Goal: Task Accomplishment & Management: Complete application form

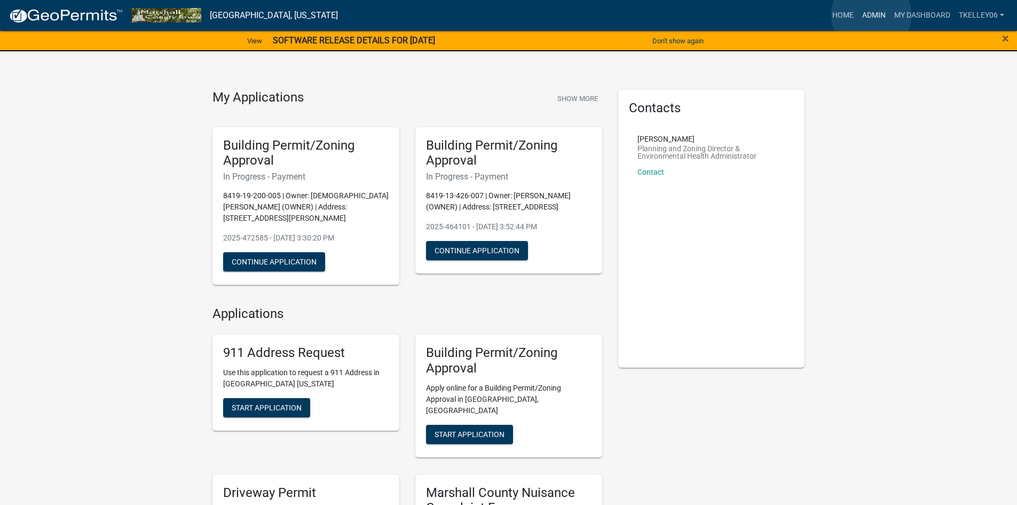
click at [872, 15] on link "Admin" at bounding box center [874, 15] width 32 height 20
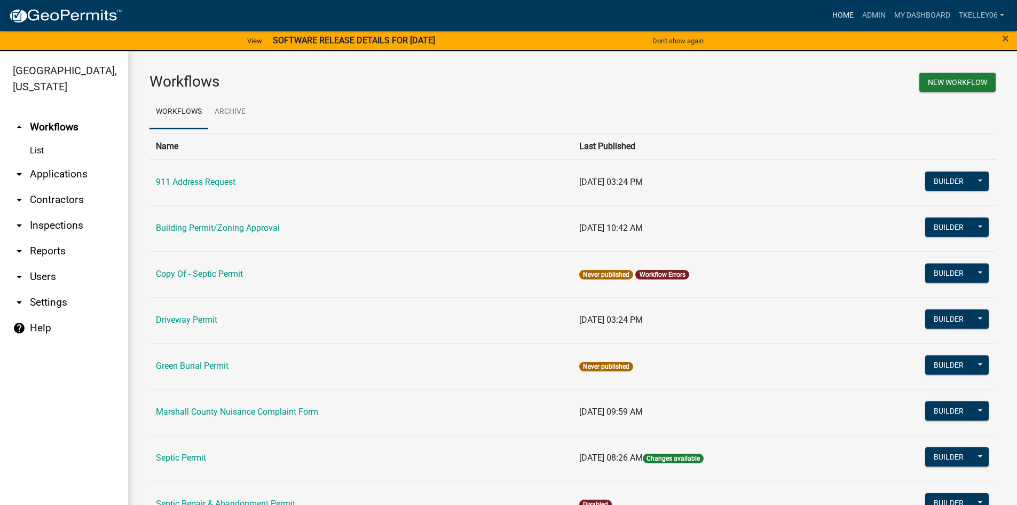
click at [842, 9] on link "Home" at bounding box center [843, 15] width 30 height 20
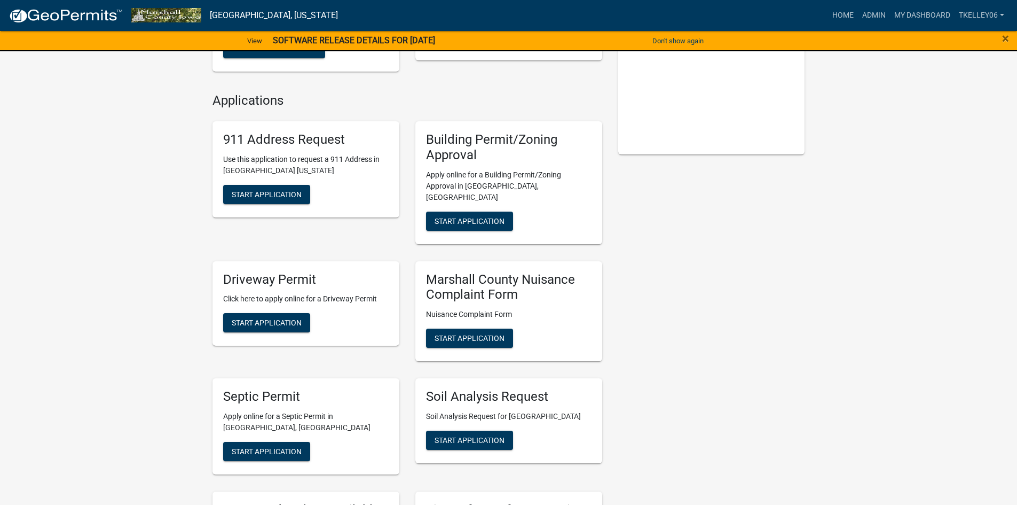
scroll to position [267, 0]
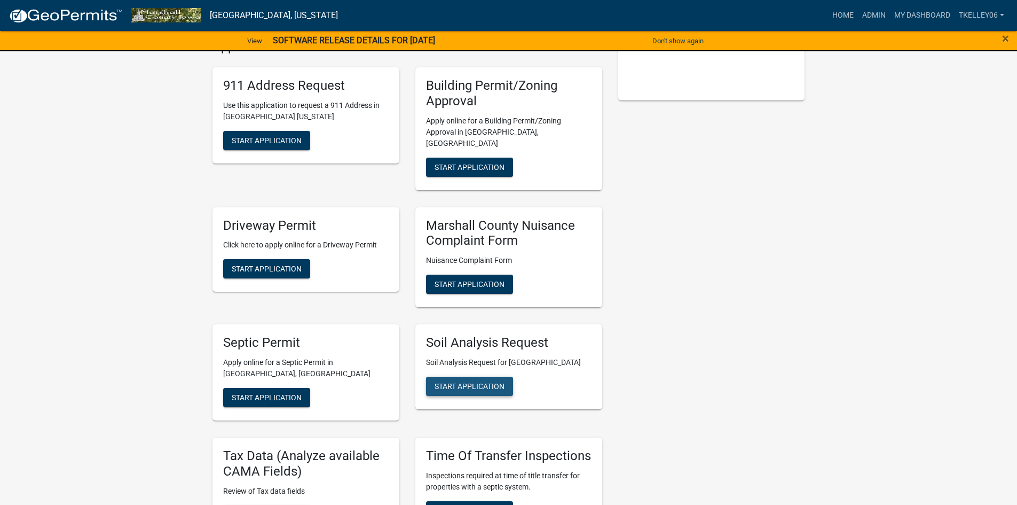
click at [493, 382] on span "Start Application" at bounding box center [470, 386] width 70 height 9
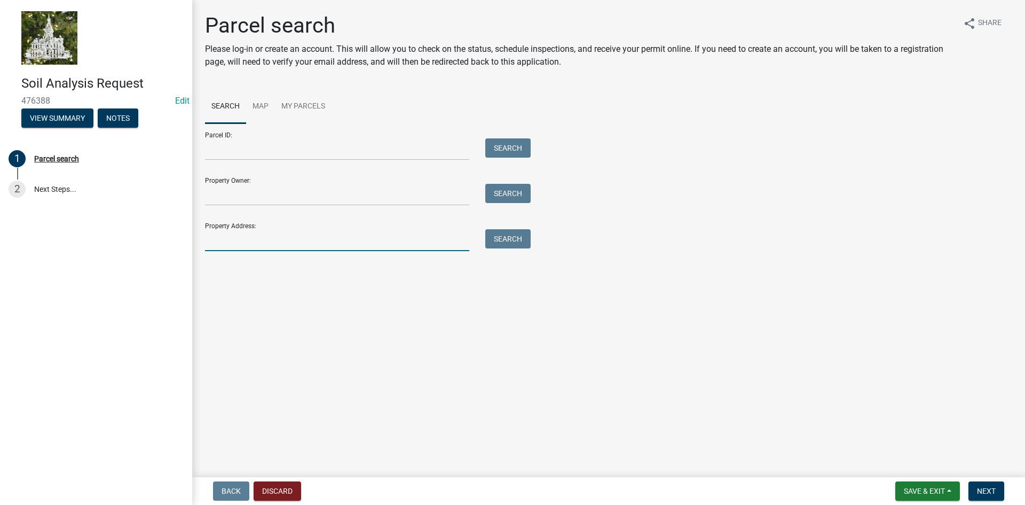
click at [242, 241] on input "Property Address:" at bounding box center [337, 240] width 264 height 22
type input "2815"
click at [522, 236] on button "Search" at bounding box center [507, 238] width 45 height 19
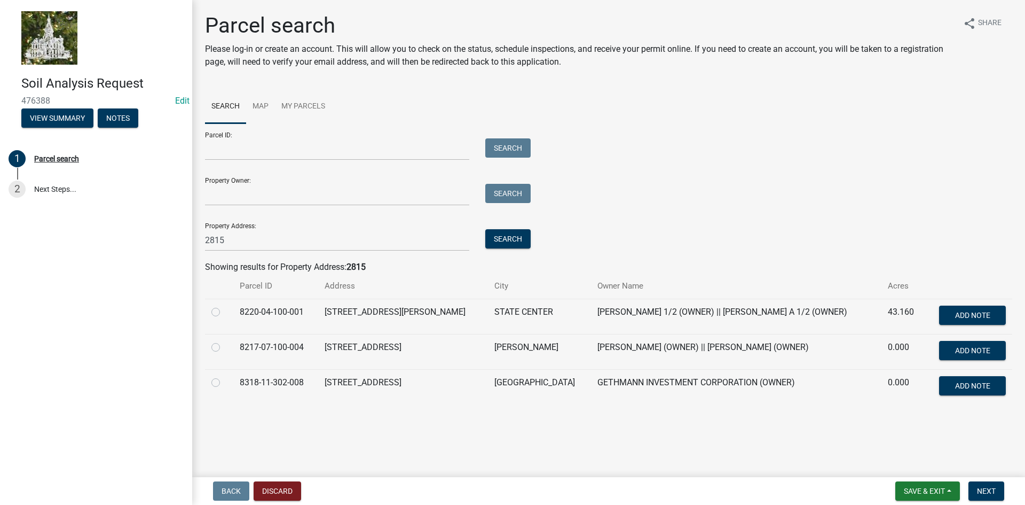
click at [224, 376] on label at bounding box center [224, 376] width 0 height 0
click at [224, 380] on input "radio" at bounding box center [227, 379] width 7 height 7
radio input "true"
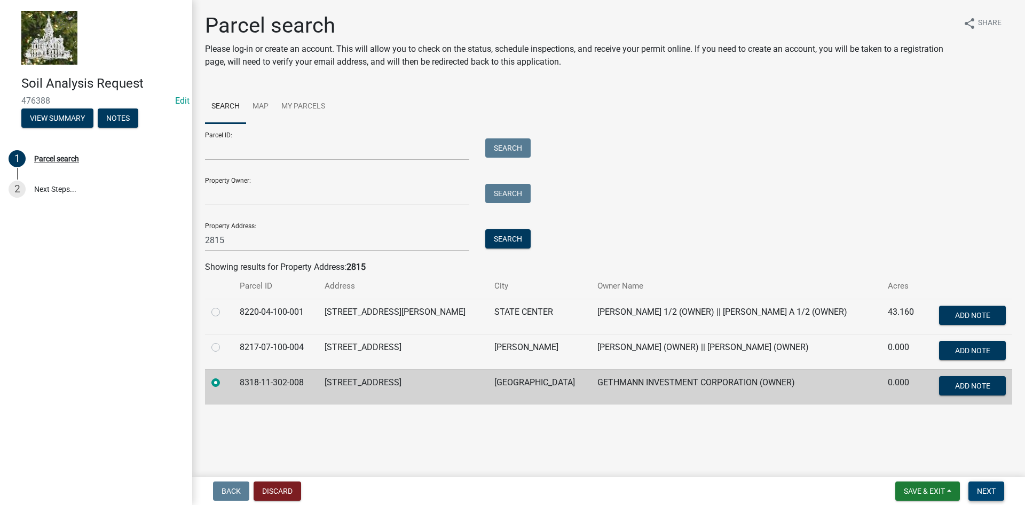
click at [990, 494] on span "Next" at bounding box center [986, 491] width 19 height 9
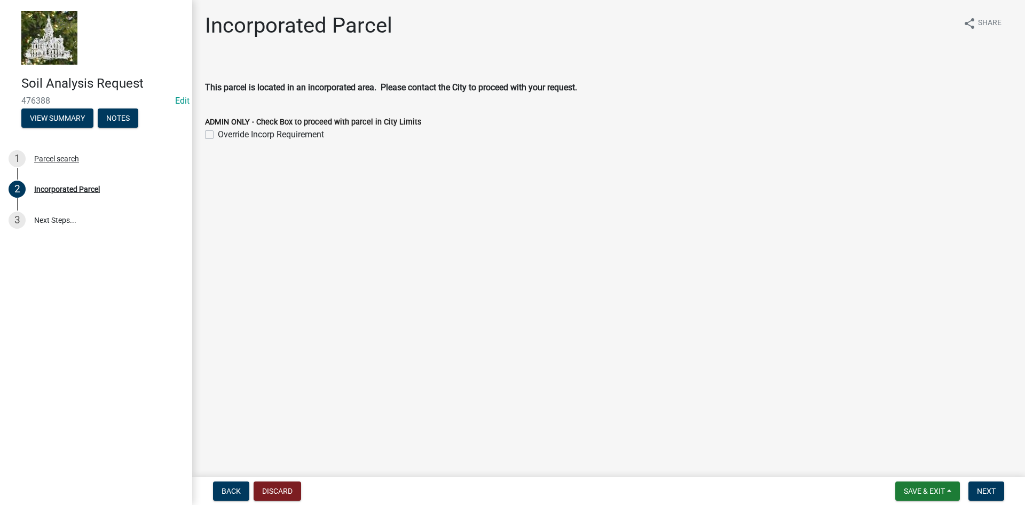
click at [218, 136] on label "Override Incorp Requirement" at bounding box center [271, 134] width 106 height 13
click at [218, 135] on input "Override Incorp Requirement" at bounding box center [221, 131] width 7 height 7
checkbox input "true"
click at [990, 488] on span "Next" at bounding box center [986, 491] width 19 height 9
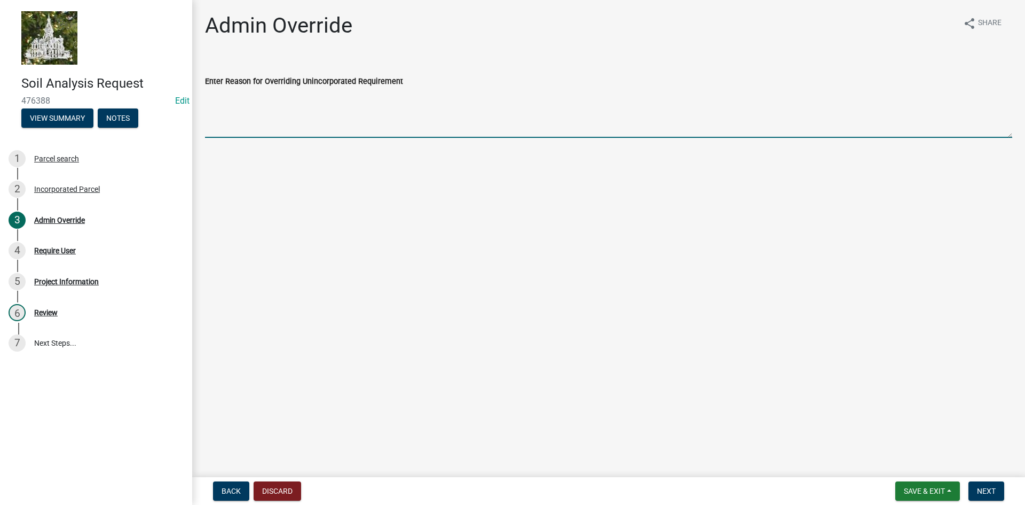
click at [287, 111] on textarea "Enter Reason for Overriding Unincorporated Requirement" at bounding box center [609, 113] width 808 height 50
type textarea "No City Sewer at location"
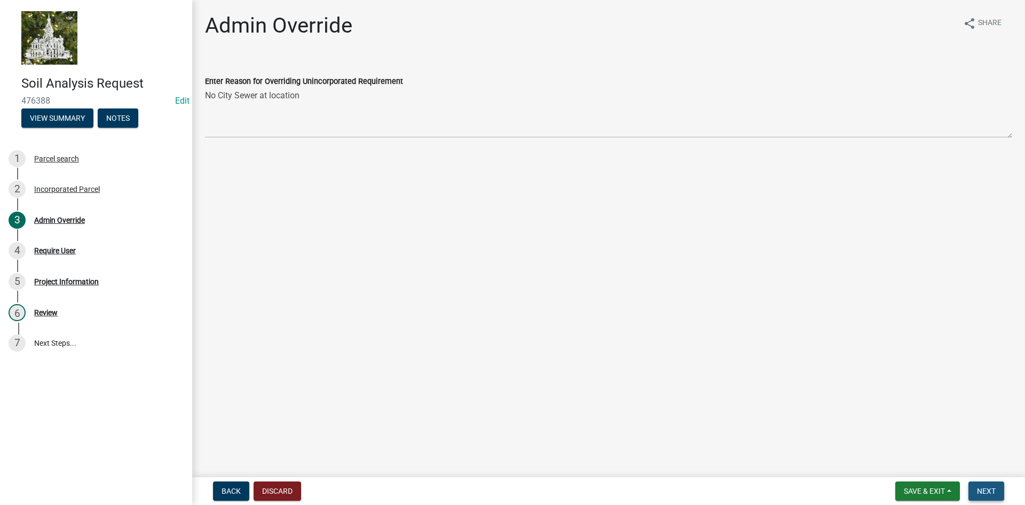
click at [982, 487] on span "Next" at bounding box center [986, 491] width 19 height 9
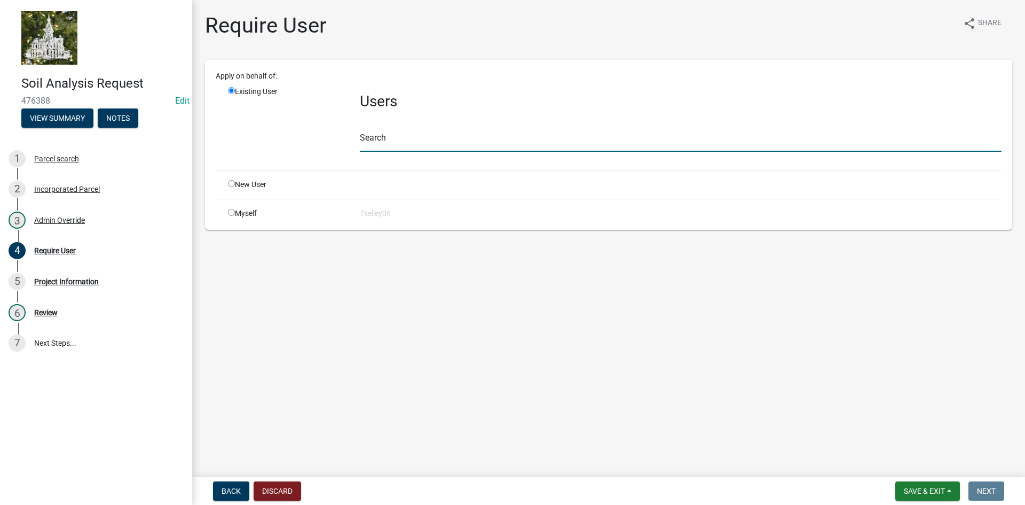
click at [385, 137] on input "text" at bounding box center [681, 141] width 642 height 22
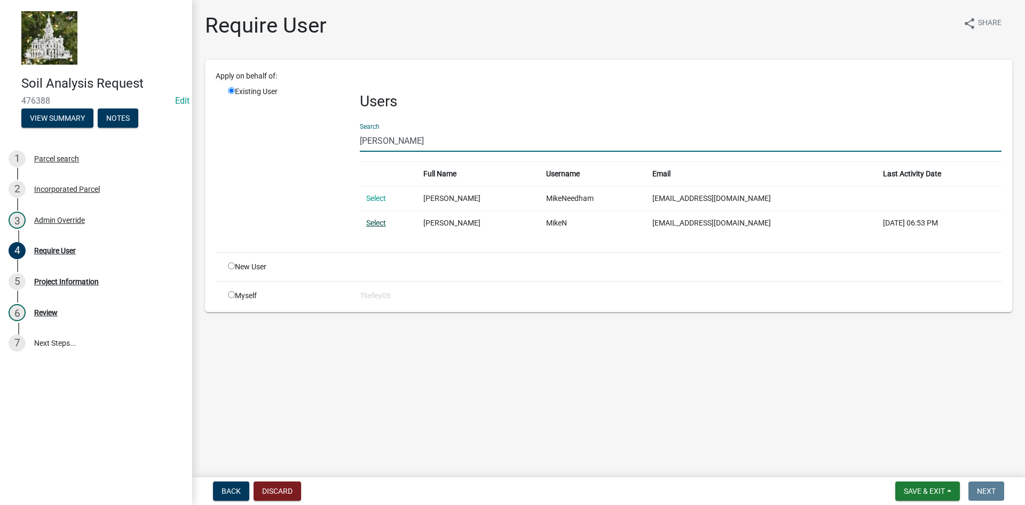
type input "mike needham"
click at [379, 222] on link "Select" at bounding box center [376, 222] width 20 height 9
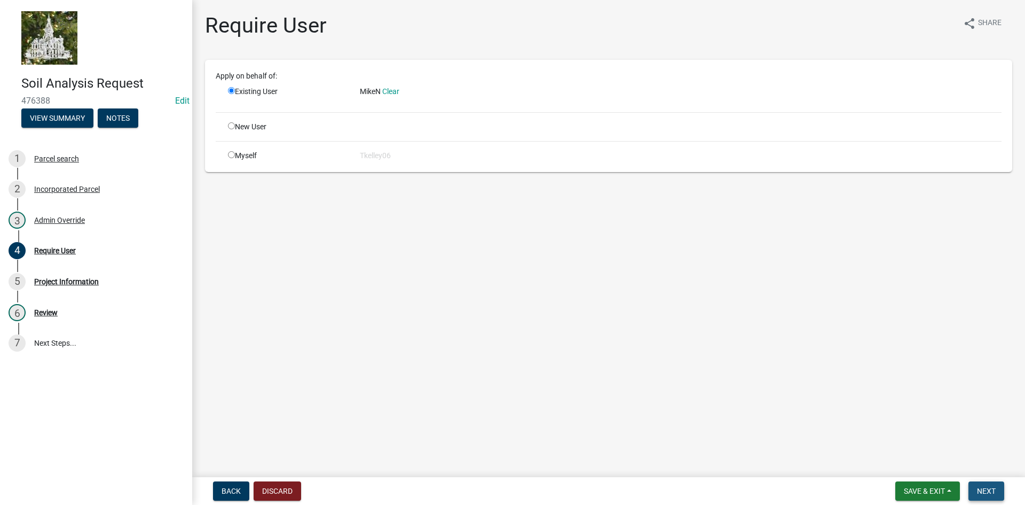
click at [993, 497] on button "Next" at bounding box center [987, 490] width 36 height 19
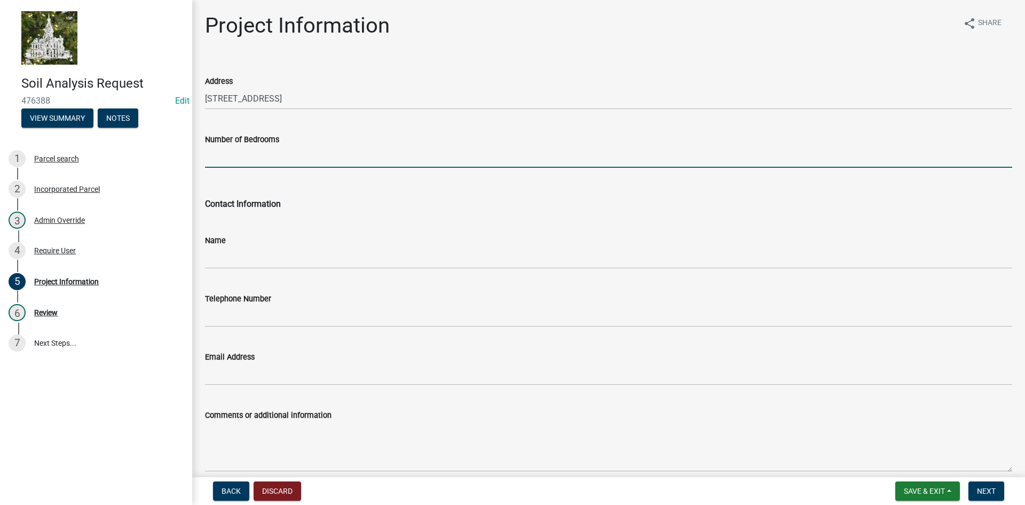
click at [285, 165] on input "Number of Bedrooms" at bounding box center [609, 157] width 808 height 22
click at [270, 160] on input "Number of Bedrooms" at bounding box center [609, 157] width 808 height 22
type input "3"
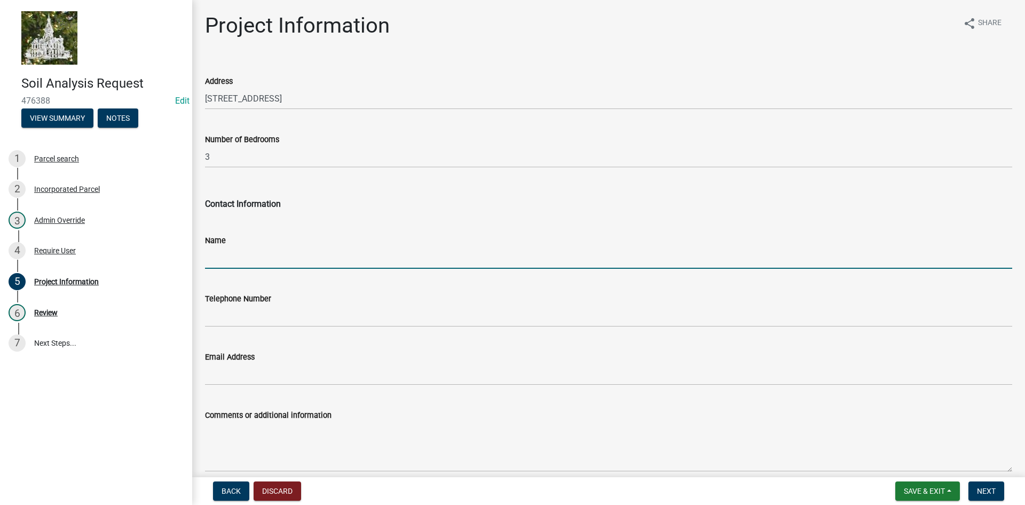
click at [246, 263] on input "Name" at bounding box center [609, 258] width 808 height 22
type input "Mike Needham"
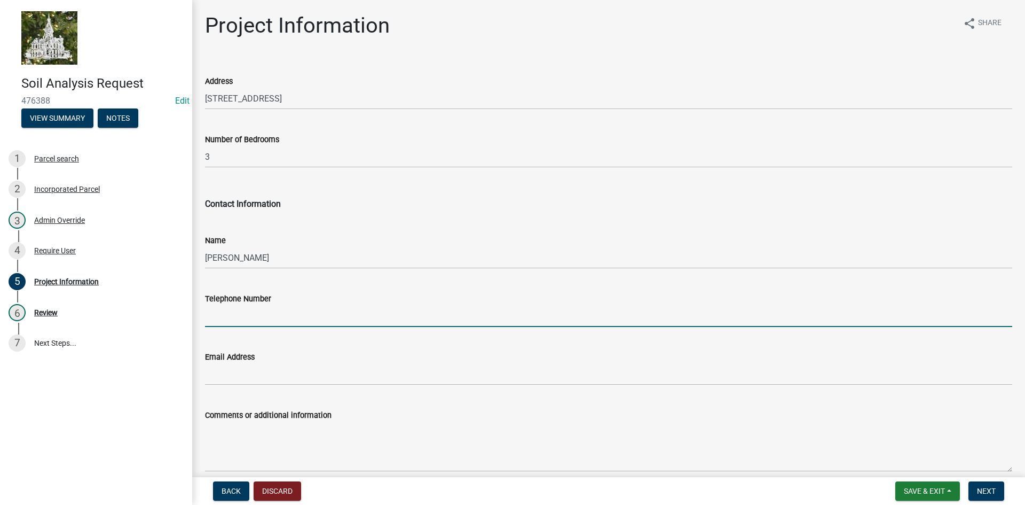
click at [263, 318] on input "Telephone Number" at bounding box center [609, 316] width 808 height 22
type input "641-751-6242"
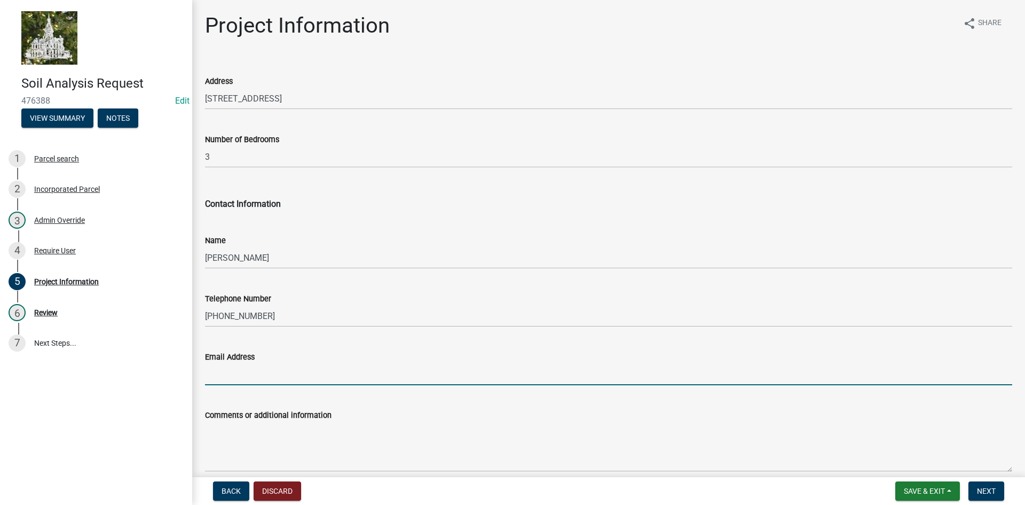
click at [263, 371] on input "Email Address" at bounding box center [609, 374] width 808 height 22
type input "m"
paste input "mneedhamexcavating@hotmail.com"
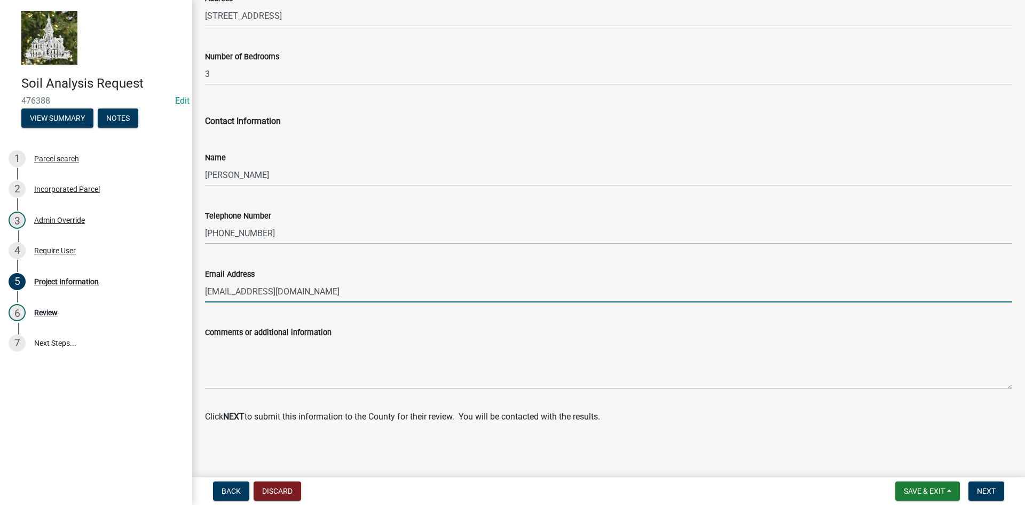
scroll to position [83, 0]
type input "mneedhamexcavating@hotmail.com"
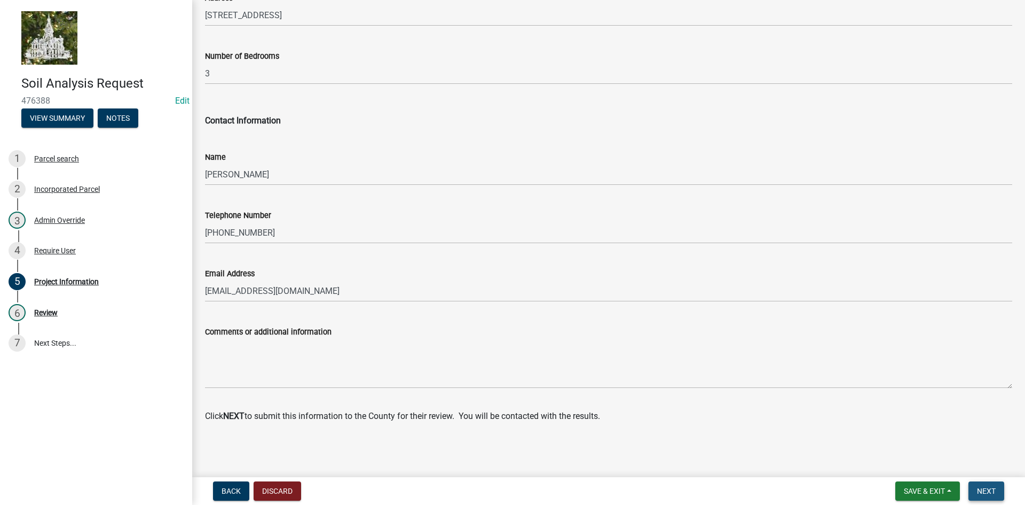
click at [983, 490] on span "Next" at bounding box center [986, 491] width 19 height 9
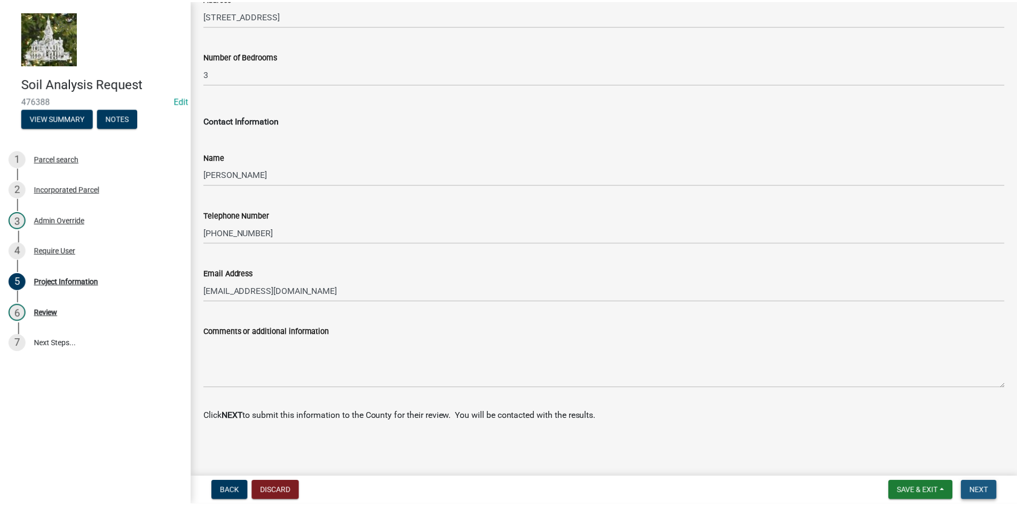
scroll to position [0, 0]
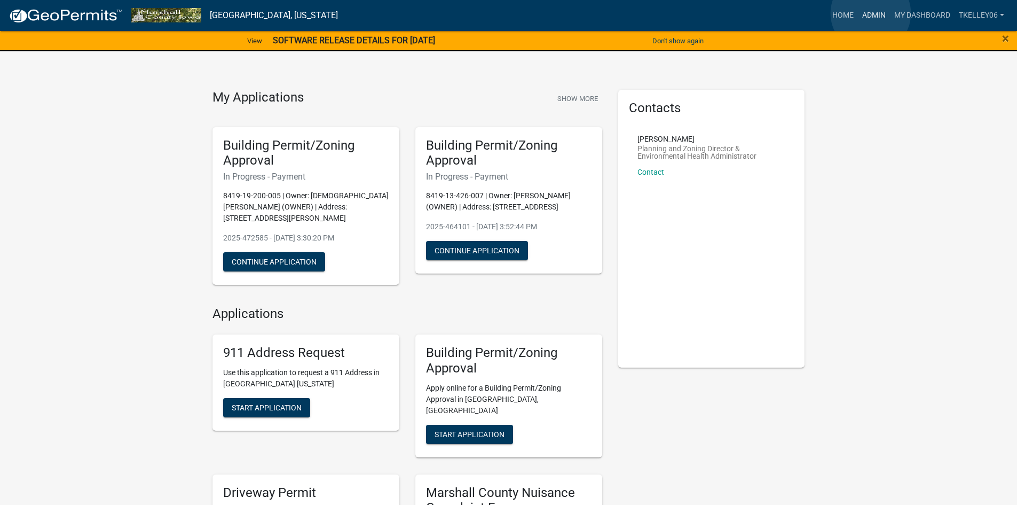
click at [871, 13] on link "Admin" at bounding box center [874, 15] width 32 height 20
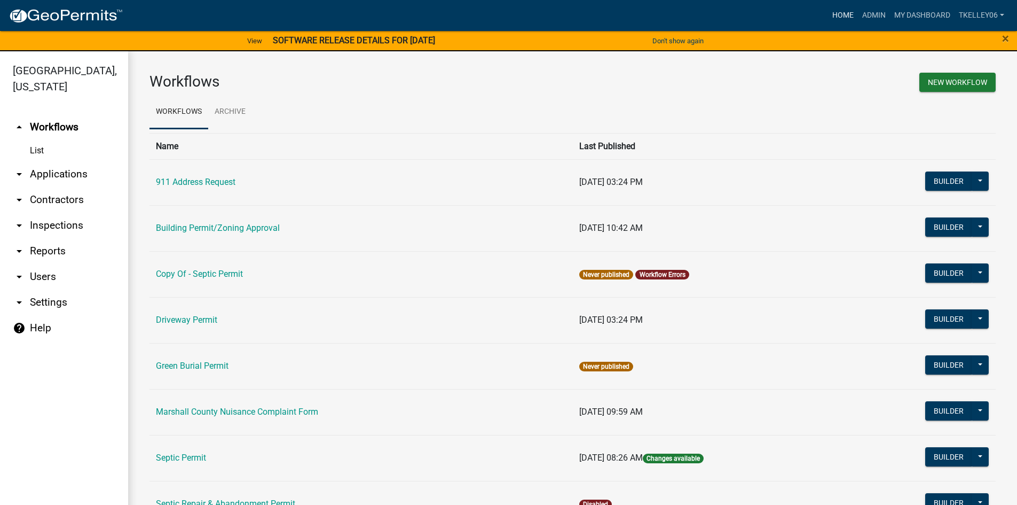
click at [837, 14] on link "Home" at bounding box center [843, 15] width 30 height 20
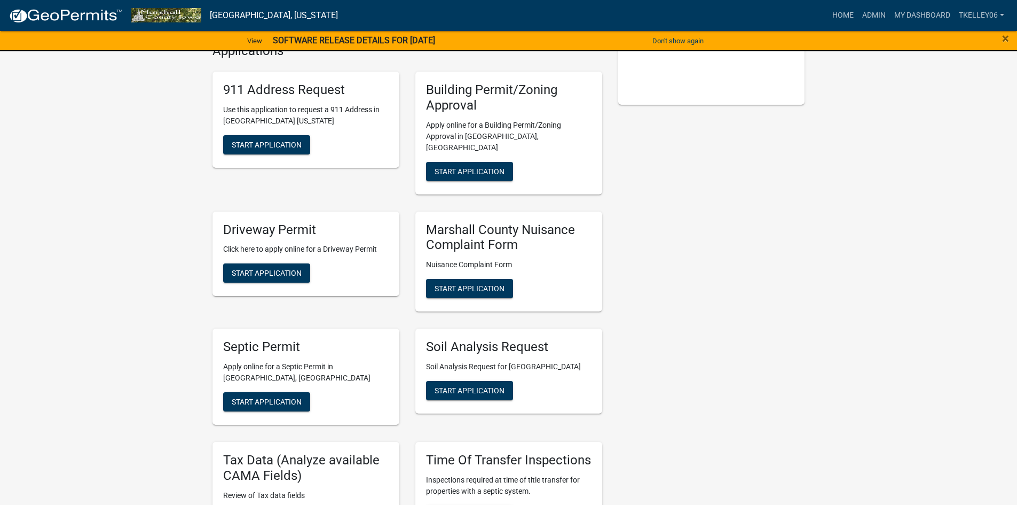
scroll to position [267, 0]
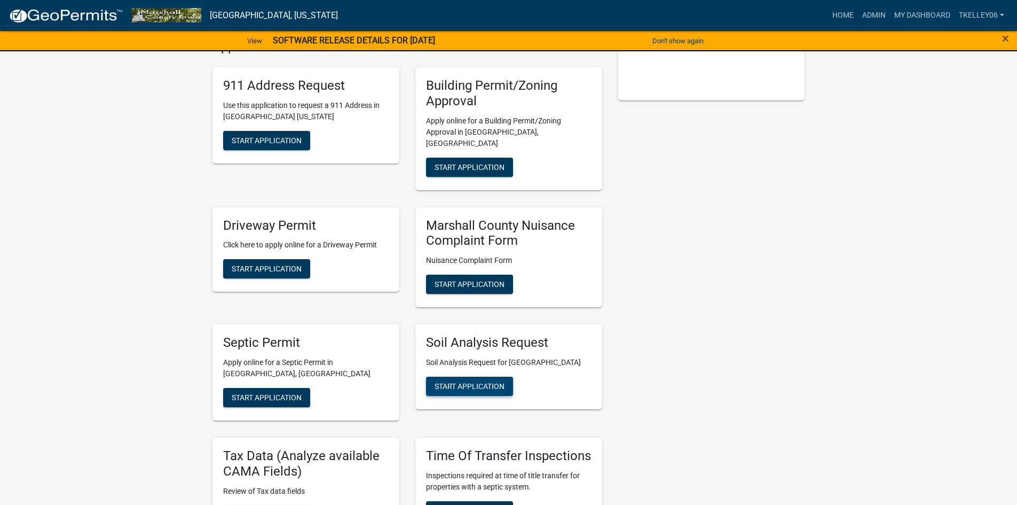
click at [494, 382] on span "Start Application" at bounding box center [470, 386] width 70 height 9
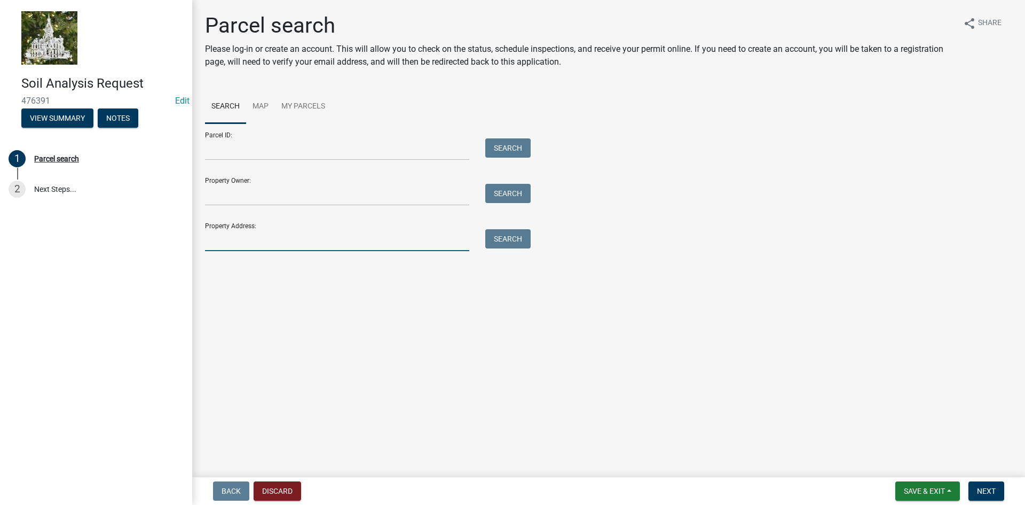
click at [353, 236] on input "Property Address:" at bounding box center [337, 240] width 264 height 22
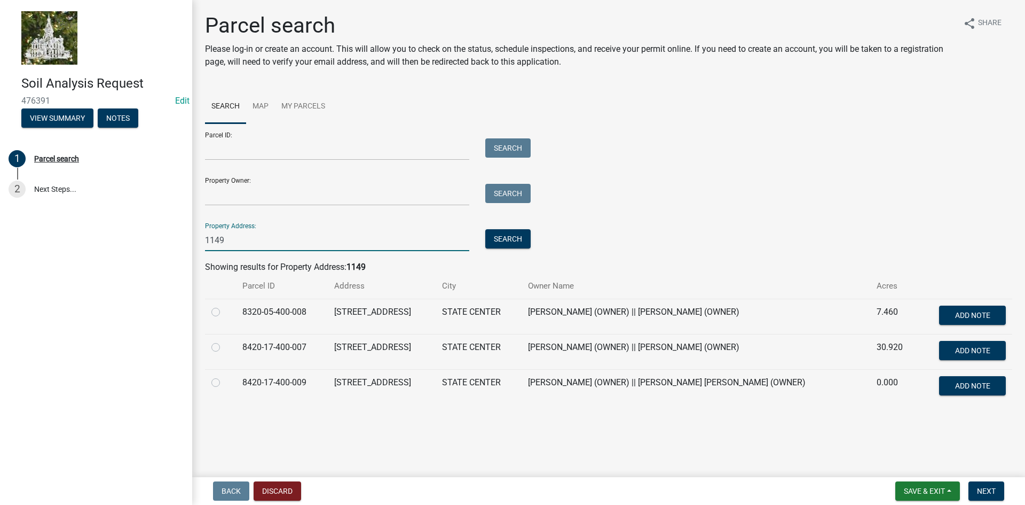
type input "1149"
click at [224, 306] on label at bounding box center [224, 306] width 0 height 0
click at [224, 312] on input "radio" at bounding box center [227, 309] width 7 height 7
radio input "true"
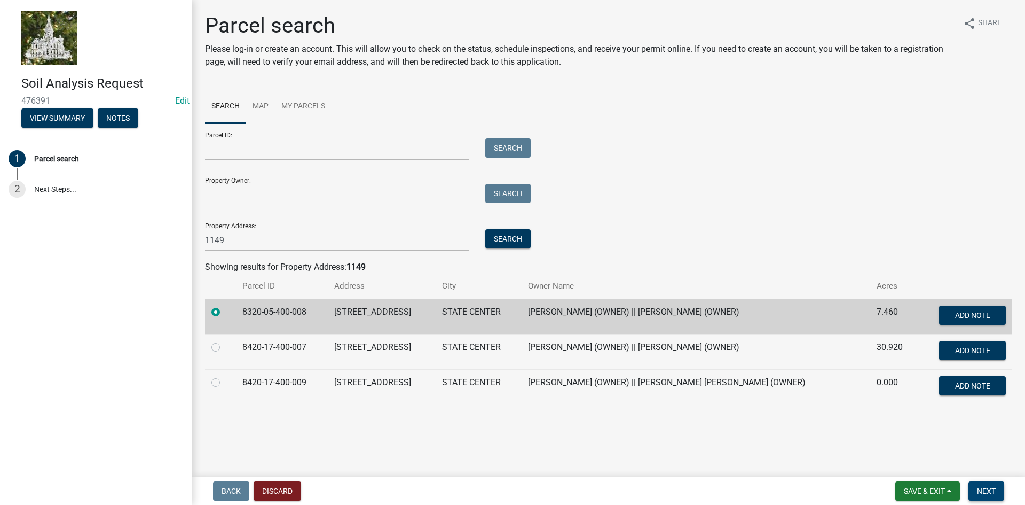
click at [993, 488] on span "Next" at bounding box center [986, 491] width 19 height 9
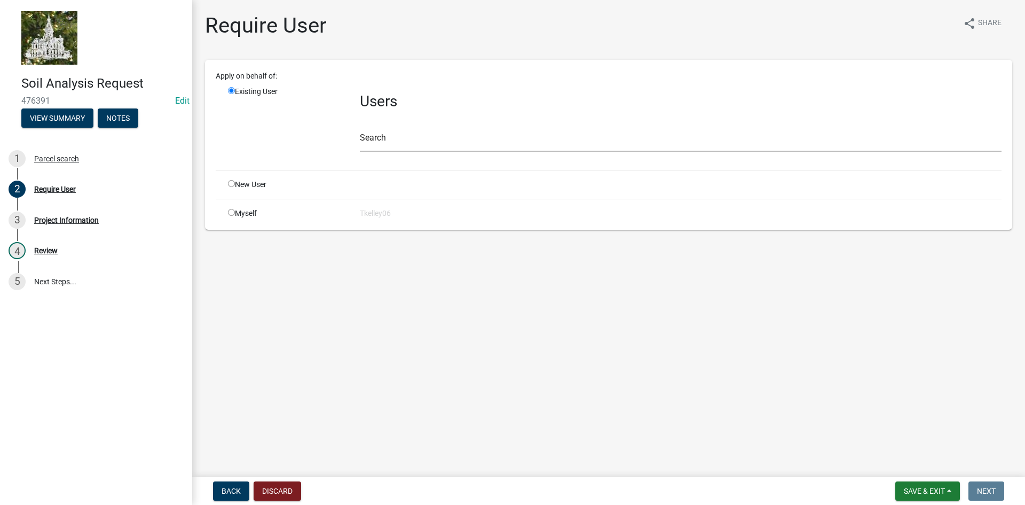
click at [231, 184] on input "radio" at bounding box center [231, 183] width 7 height 7
radio input "true"
radio input "false"
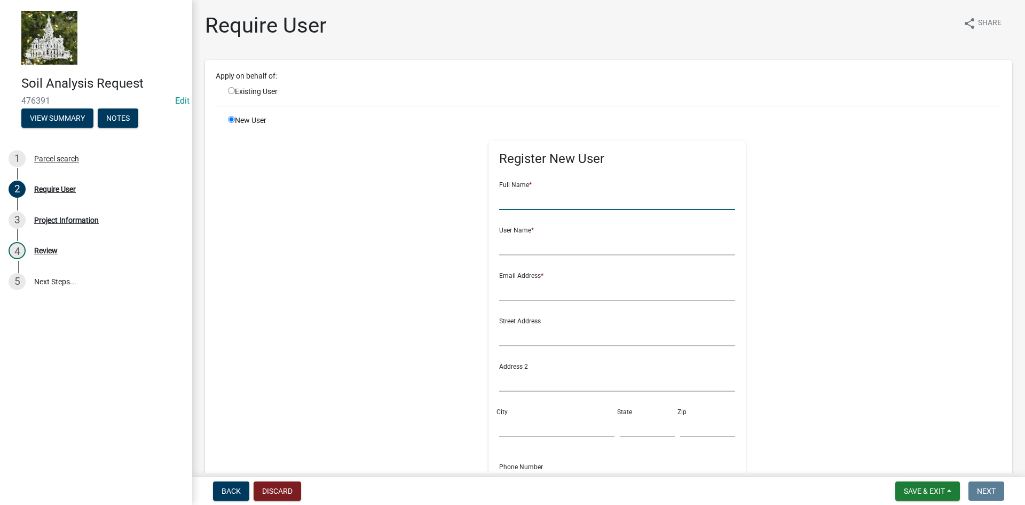
click at [509, 203] on input "text" at bounding box center [617, 199] width 237 height 22
type input "C"
click at [231, 89] on input "radio" at bounding box center [231, 90] width 7 height 7
radio input "true"
radio input "false"
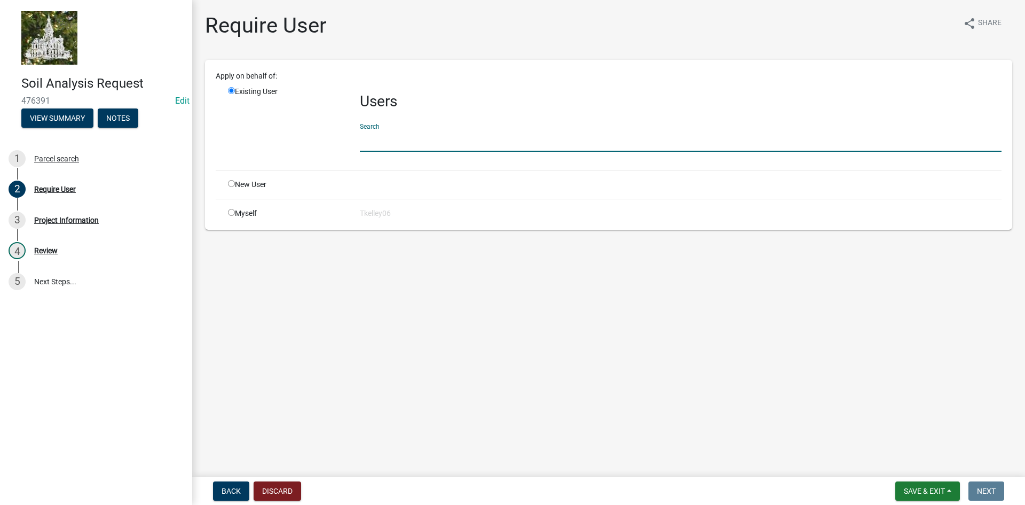
click at [412, 132] on input "text" at bounding box center [681, 141] width 642 height 22
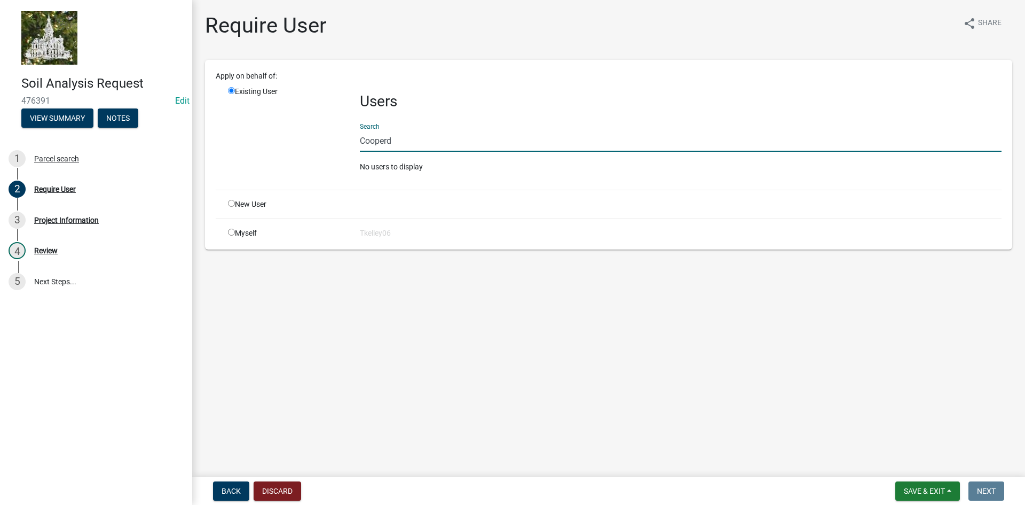
type input "Cooper"
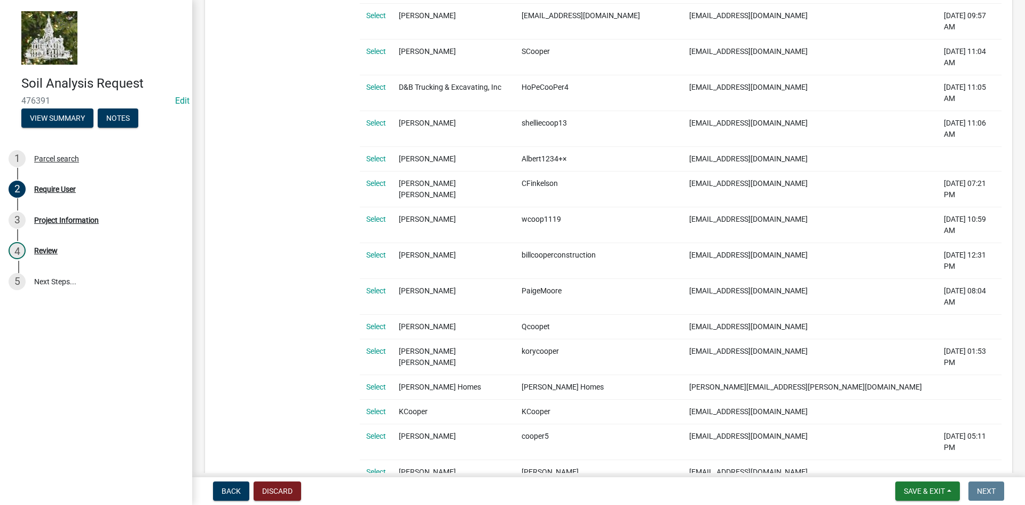
scroll to position [1945, 0]
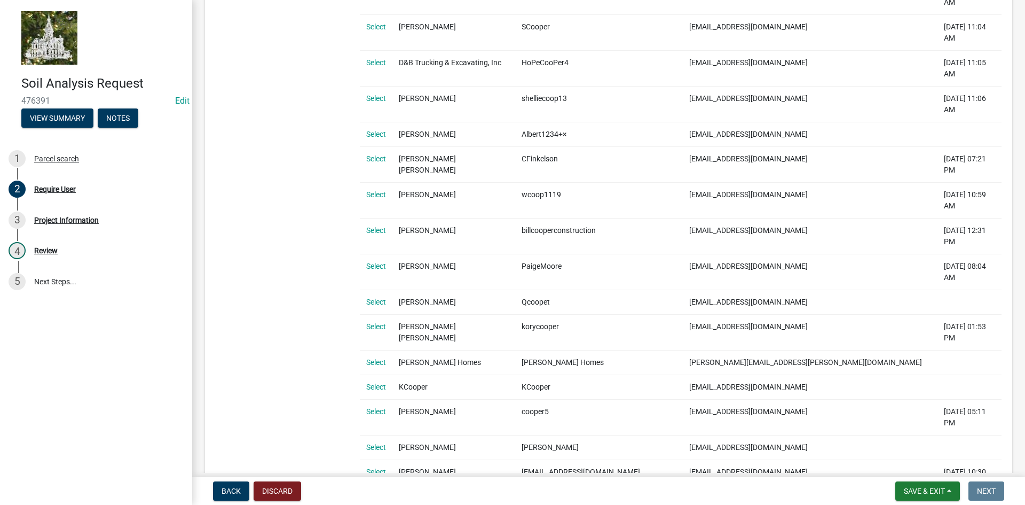
radio input "true"
radio input "false"
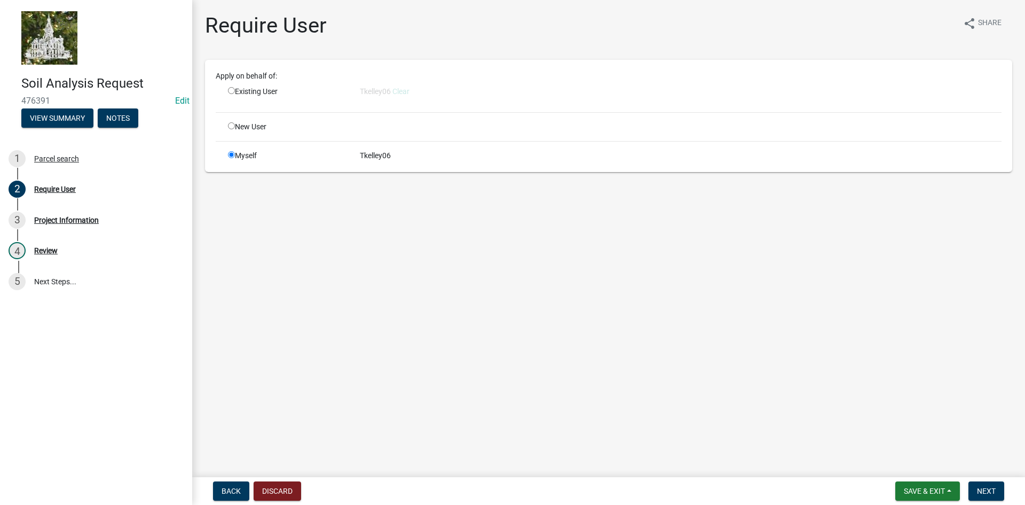
scroll to position [0, 0]
click at [985, 492] on span "Next" at bounding box center [986, 491] width 19 height 9
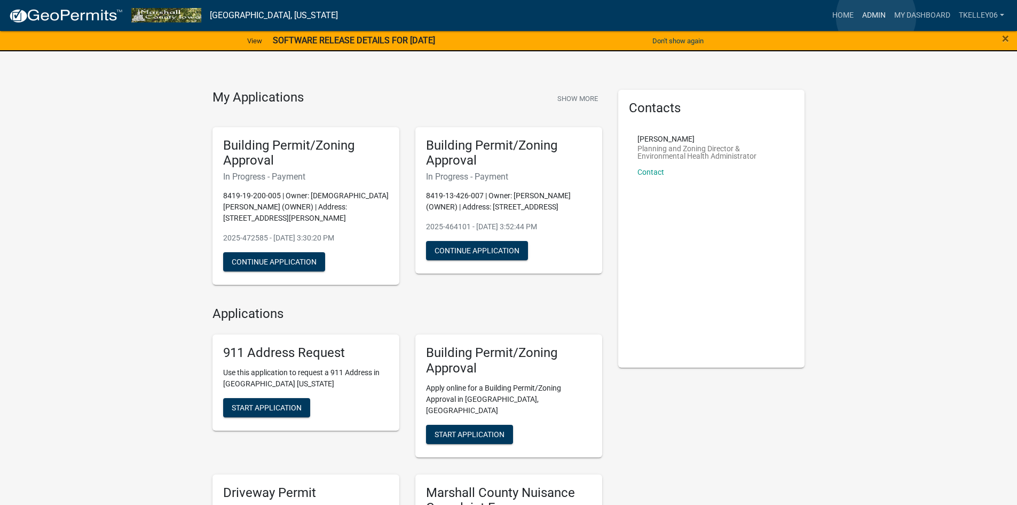
click at [876, 17] on link "Admin" at bounding box center [874, 15] width 32 height 20
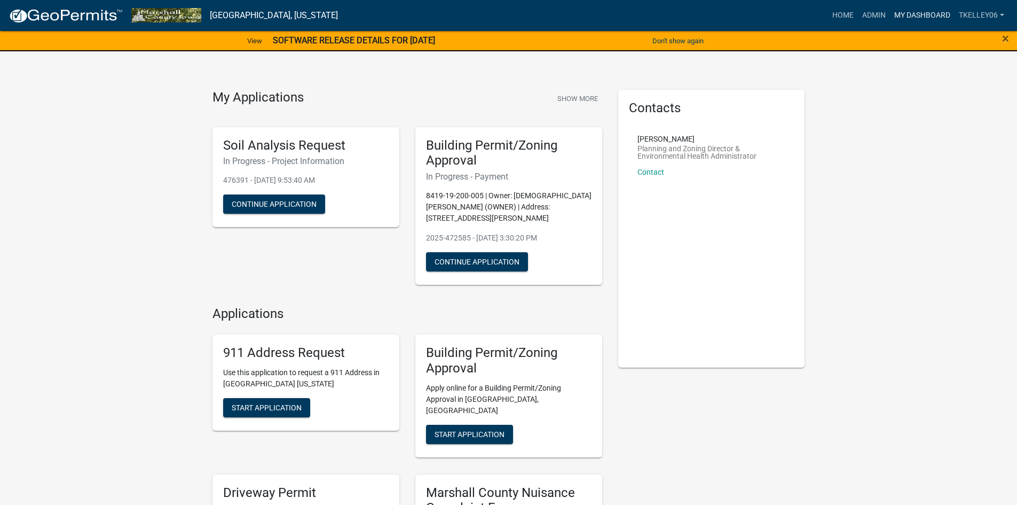
click at [907, 18] on link "My Dashboard" at bounding box center [922, 15] width 65 height 20
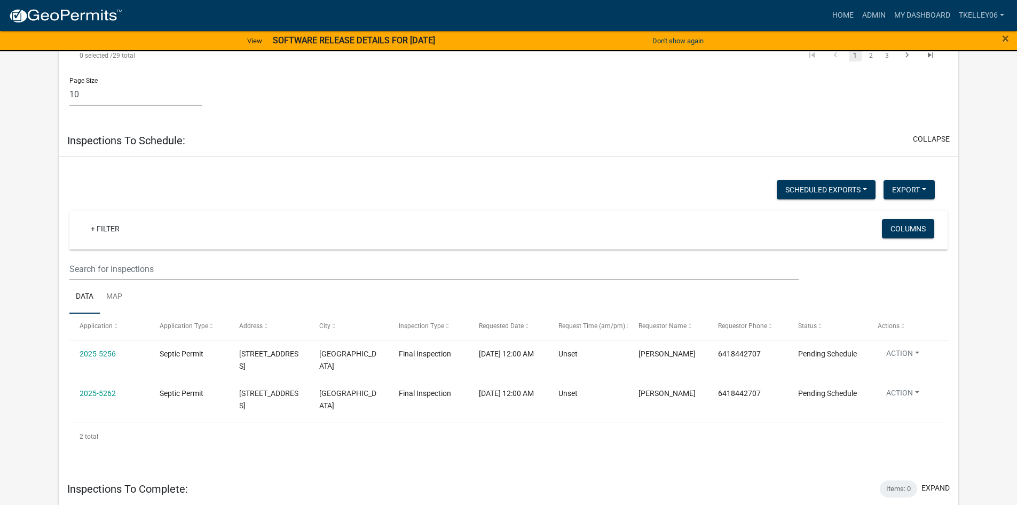
scroll to position [2676, 0]
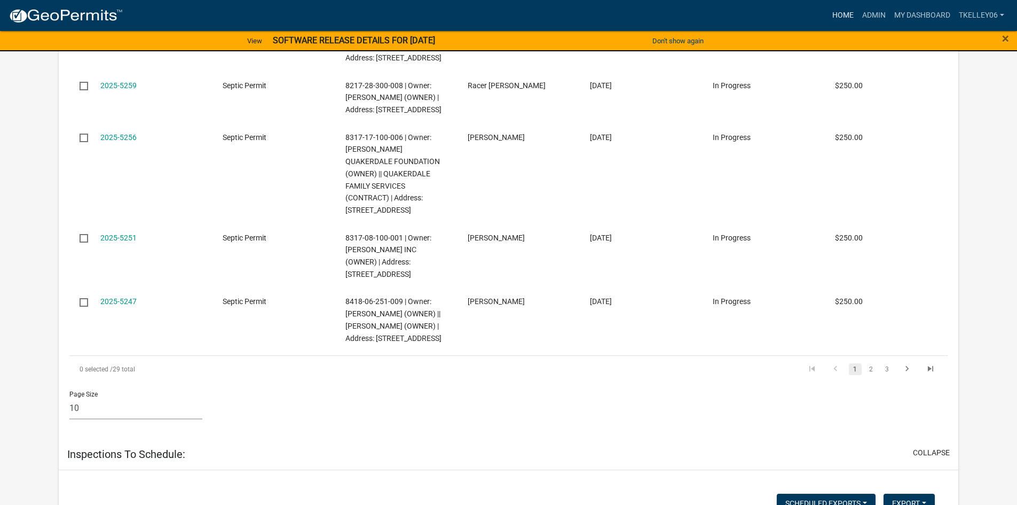
click at [839, 11] on link "Home" at bounding box center [843, 15] width 30 height 20
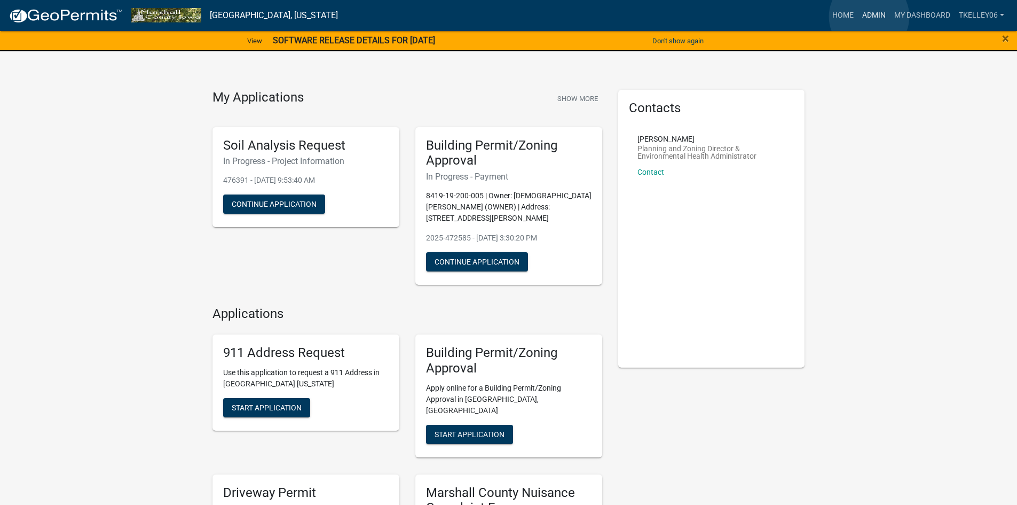
click at [870, 17] on link "Admin" at bounding box center [874, 15] width 32 height 20
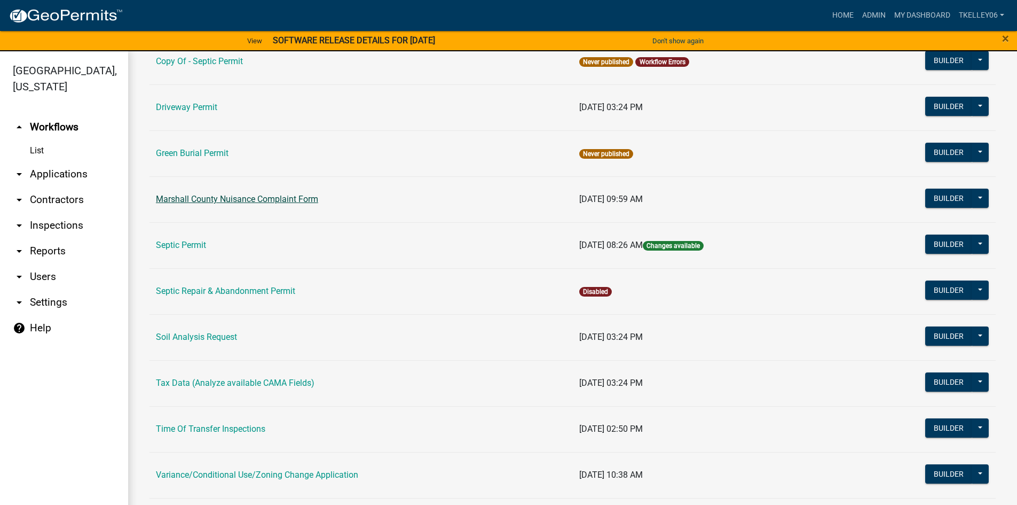
scroll to position [214, 0]
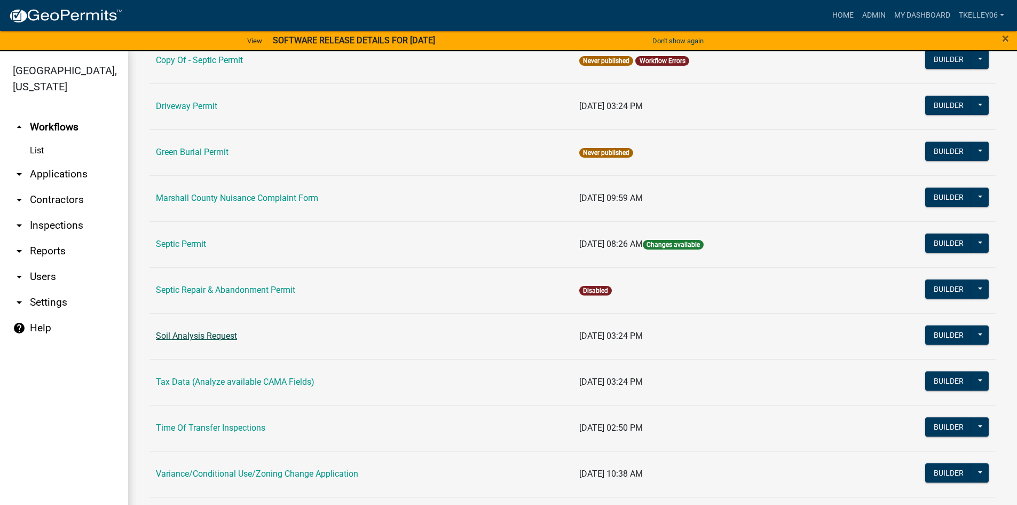
click at [217, 332] on link "Soil Analysis Request" at bounding box center [196, 336] width 81 height 10
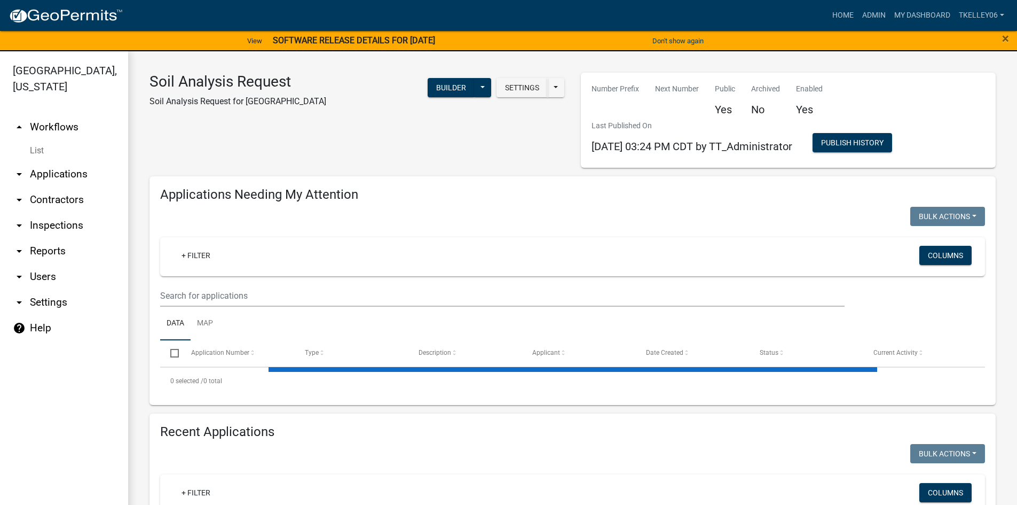
select select "3: 100"
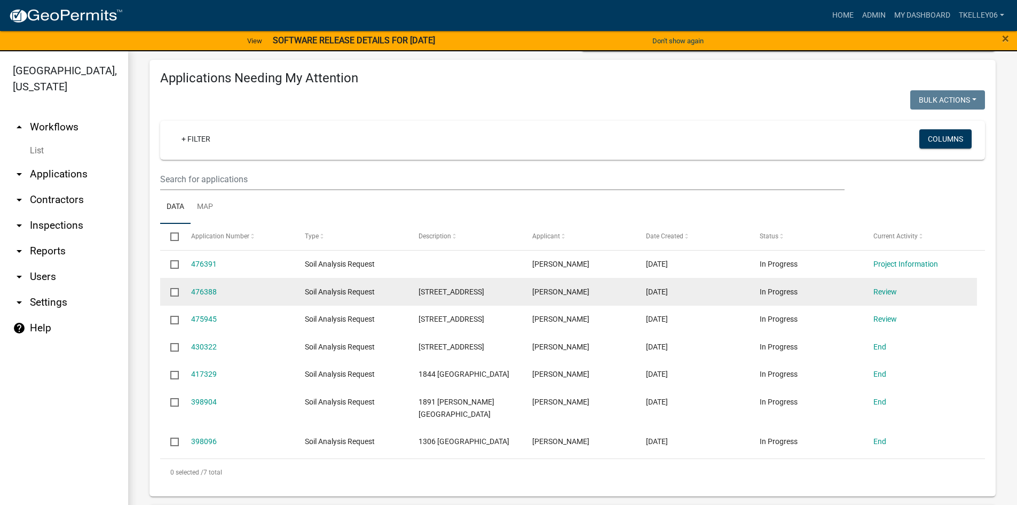
scroll to position [160, 0]
